Goal: Task Accomplishment & Management: Complete application form

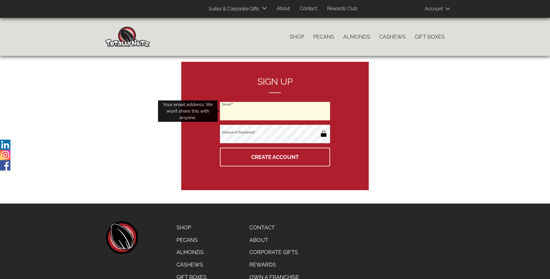
click at [275, 111] on input "Email" at bounding box center [275, 111] width 110 height 18
type input "[EMAIL_ADDRESS][DOMAIN_NAME]"
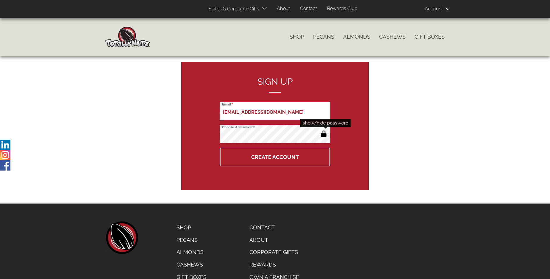
click at [323, 134] on button "button" at bounding box center [324, 135] width 10 height 10
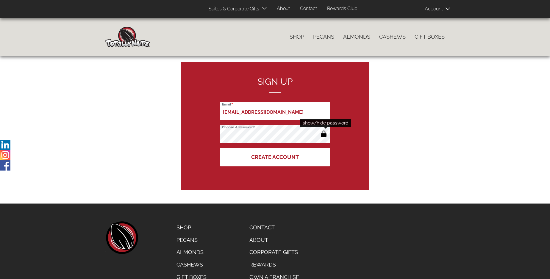
click at [275, 157] on button "Create Account" at bounding box center [275, 157] width 110 height 19
